Goal: Use online tool/utility: Utilize a website feature to perform a specific function

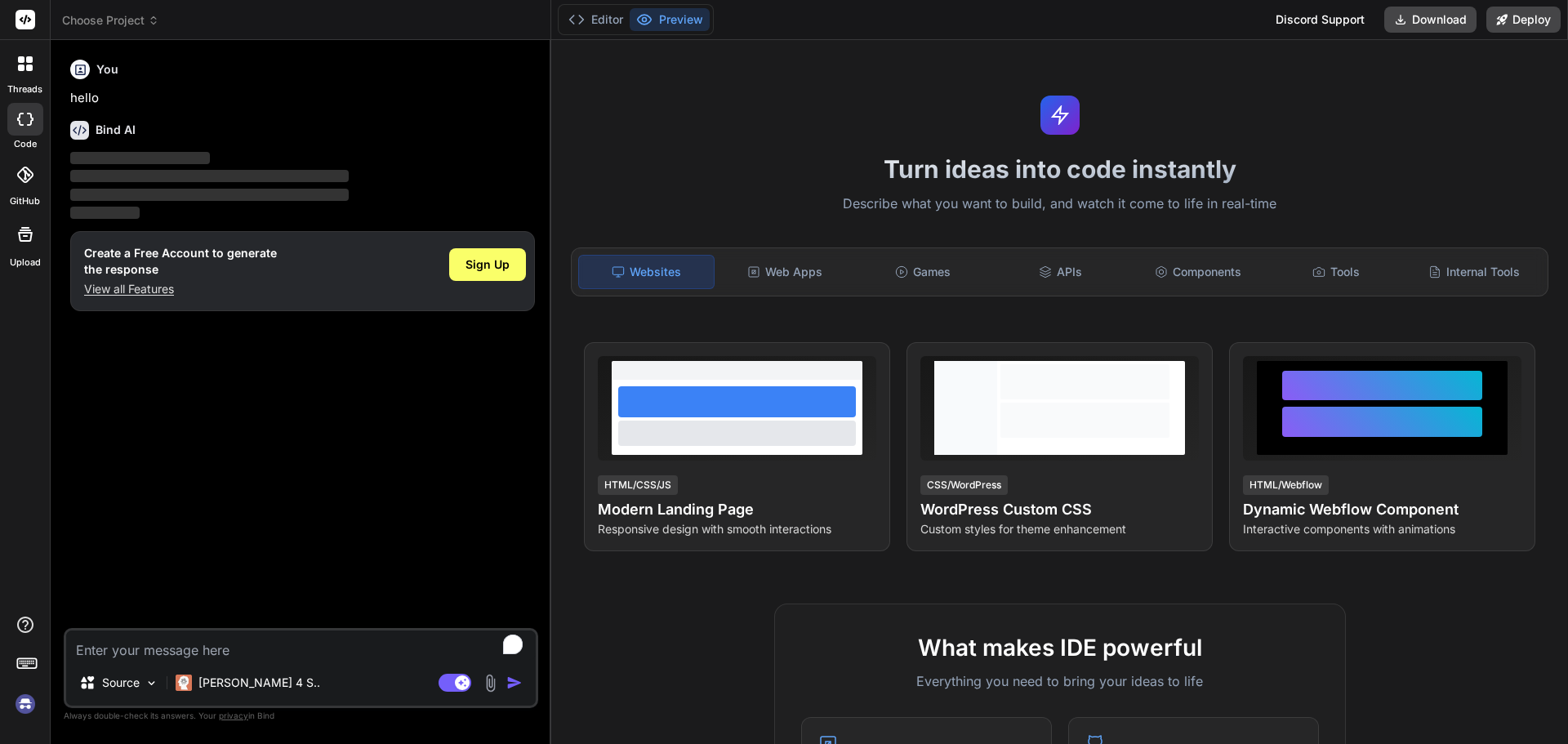
click at [1426, 37] on div "Editor Preview Discord Support Download Deploy" at bounding box center [1060, 20] width 1017 height 40
click at [1431, 27] on button "Download" at bounding box center [1430, 19] width 92 height 26
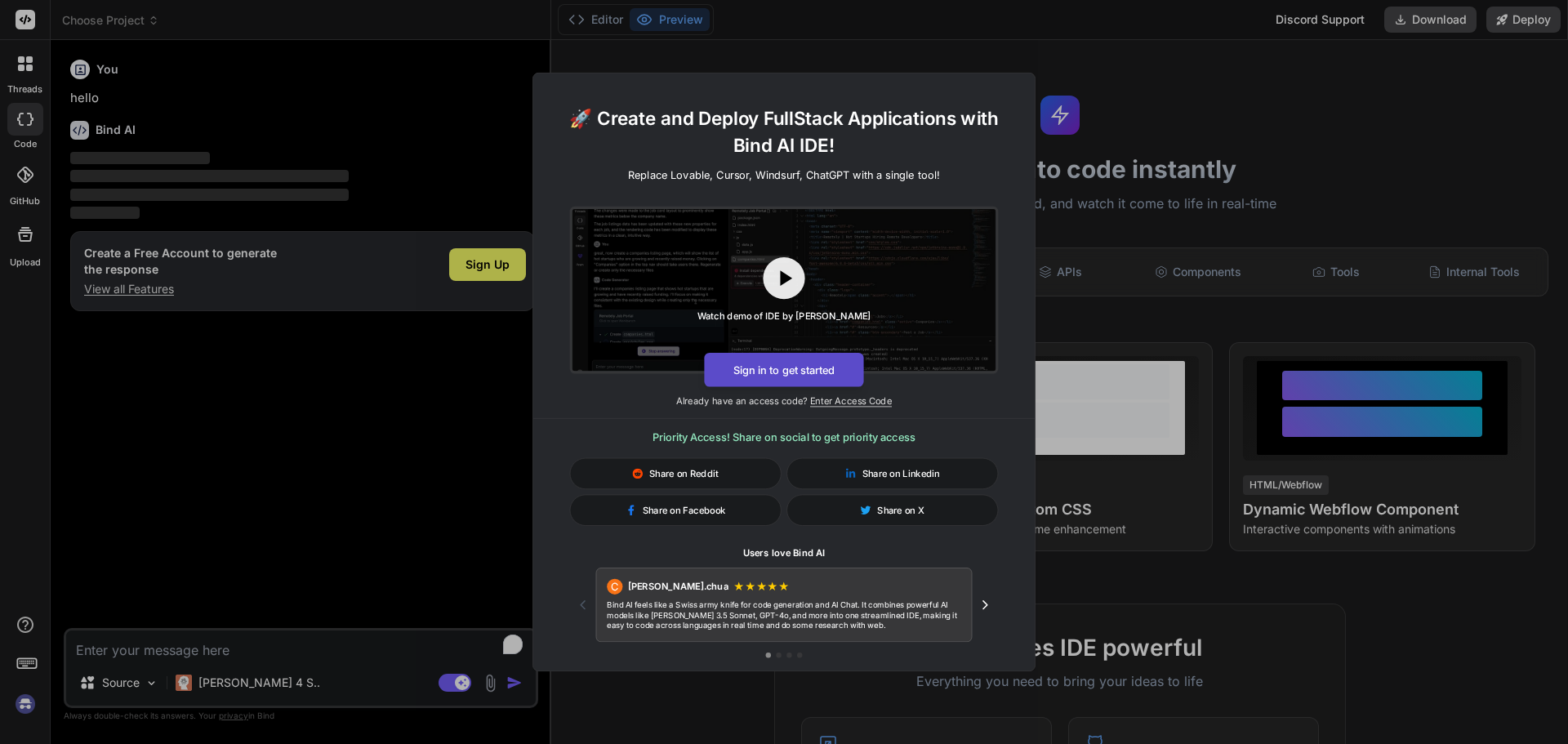
click at [802, 372] on button "Sign in to get started" at bounding box center [784, 370] width 159 height 35
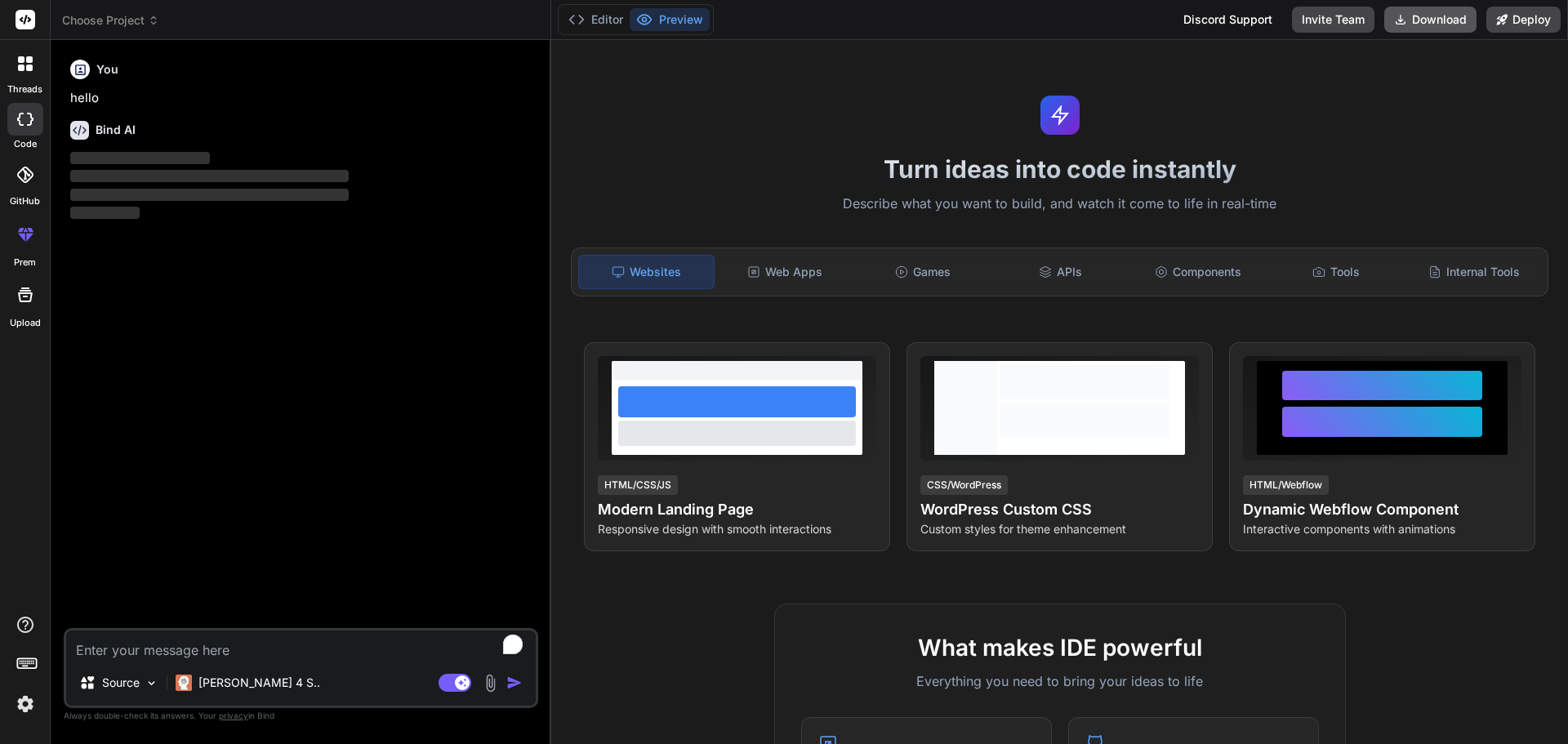
click at [1416, 7] on button "Download" at bounding box center [1430, 19] width 92 height 26
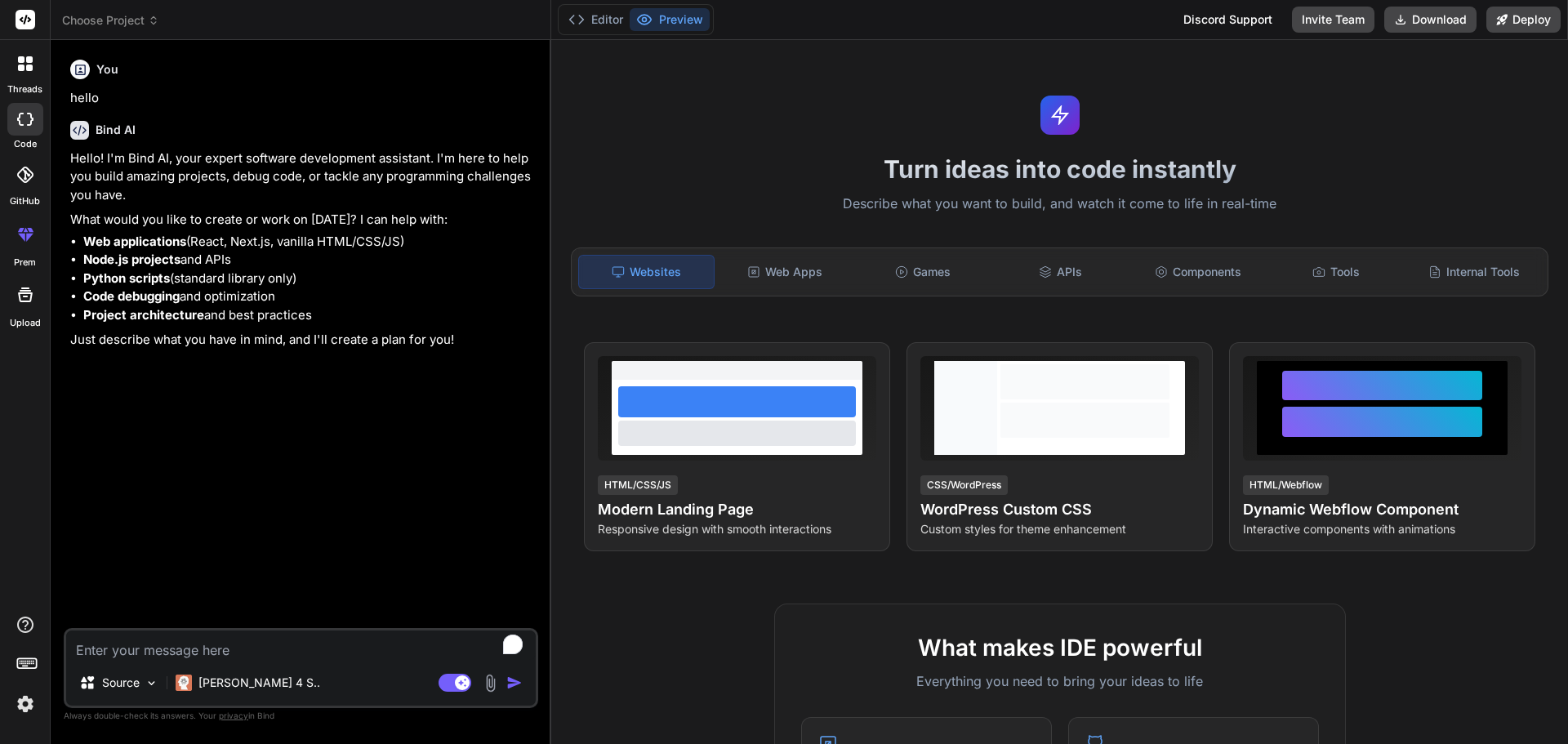
type textarea "x"
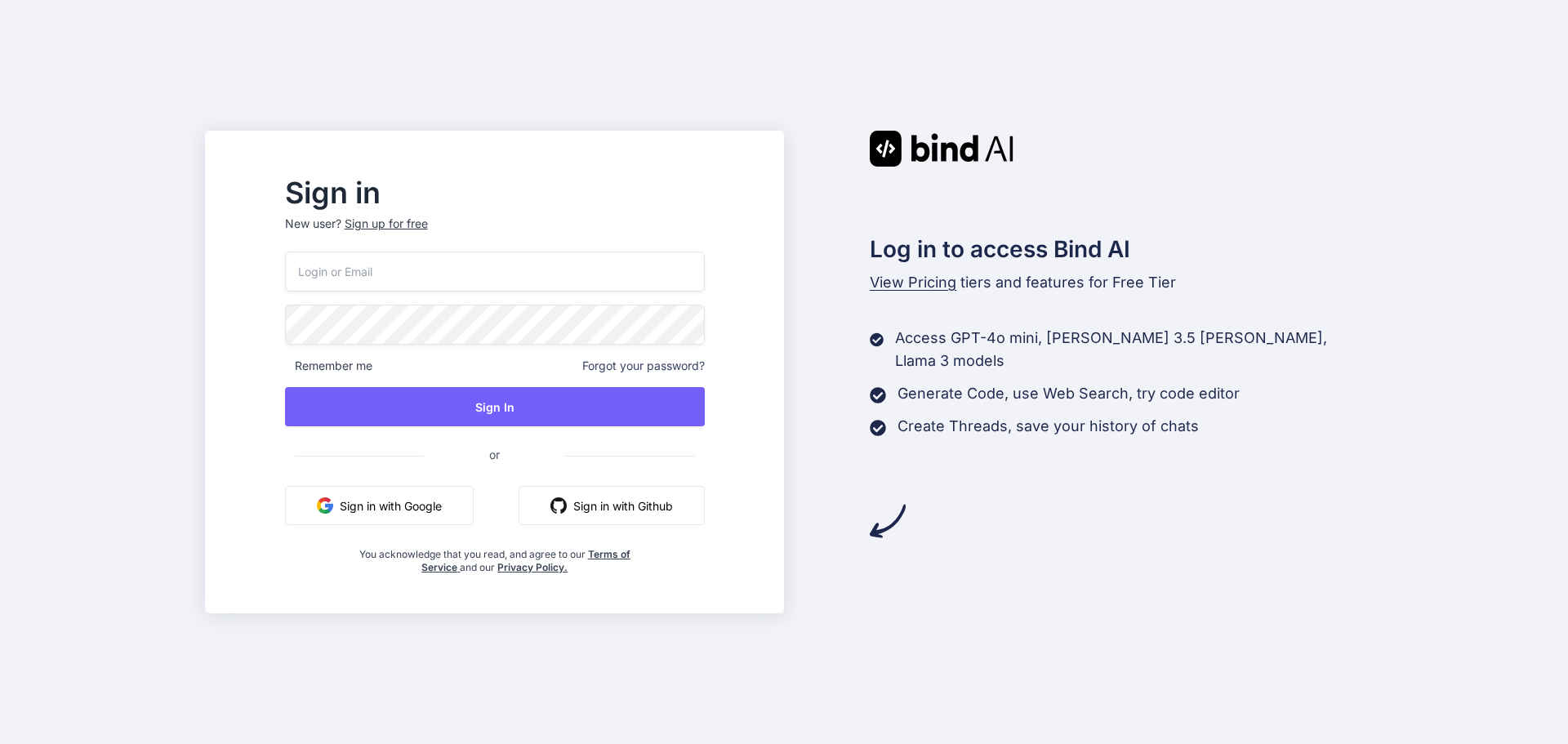
click at [435, 496] on button "Sign in with Google" at bounding box center [379, 505] width 189 height 39
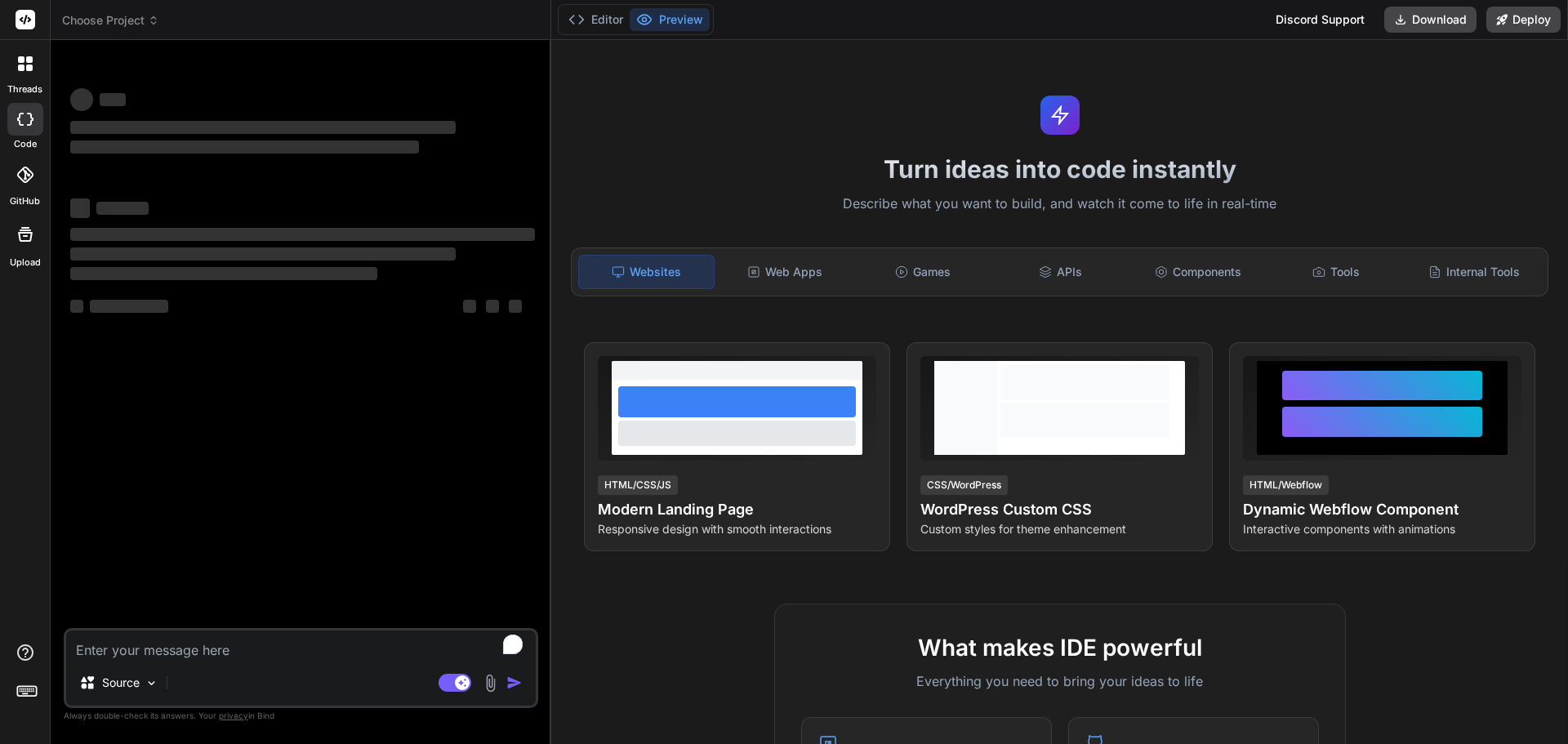
type textarea "x"
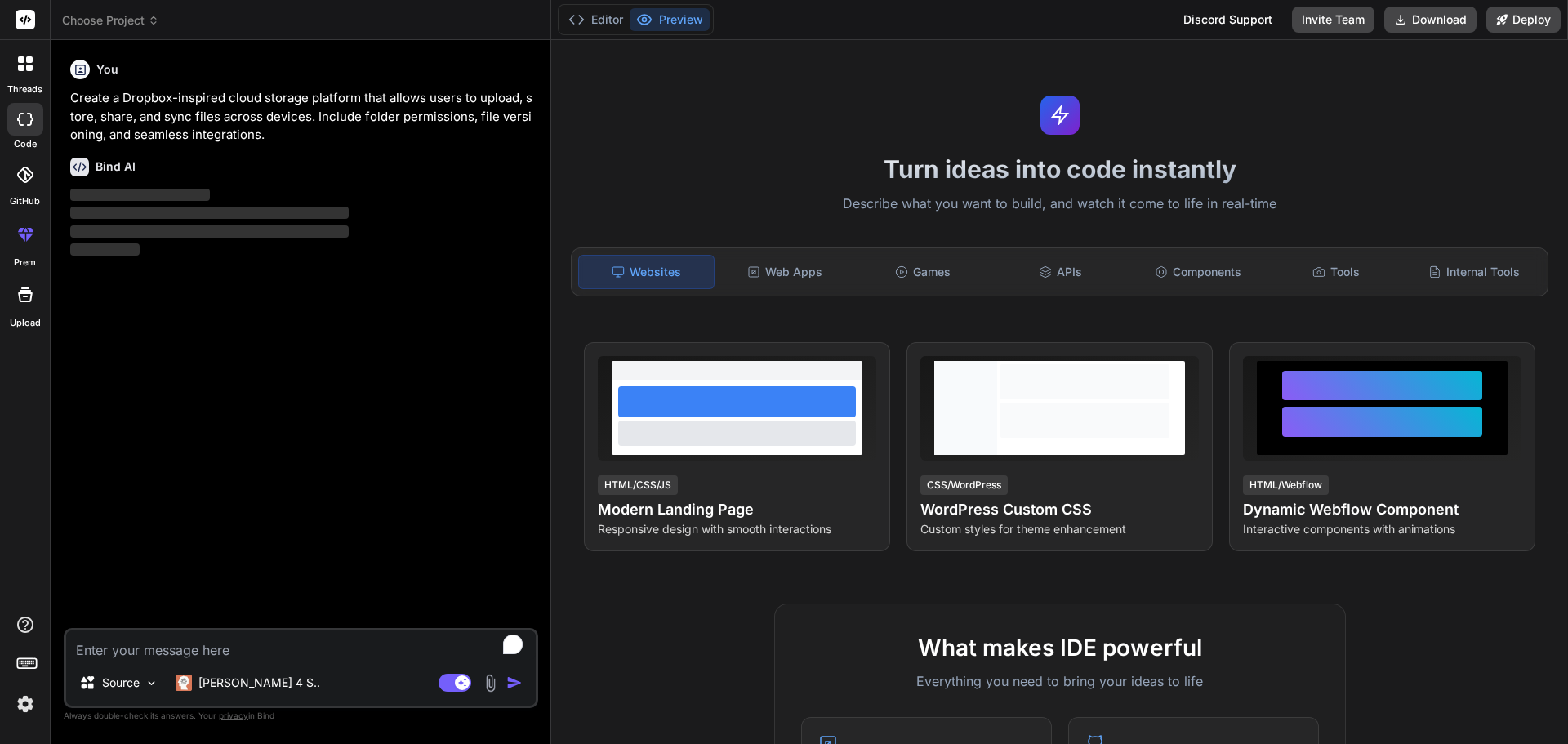
type textarea "x"
